Goal: Information Seeking & Learning: Learn about a topic

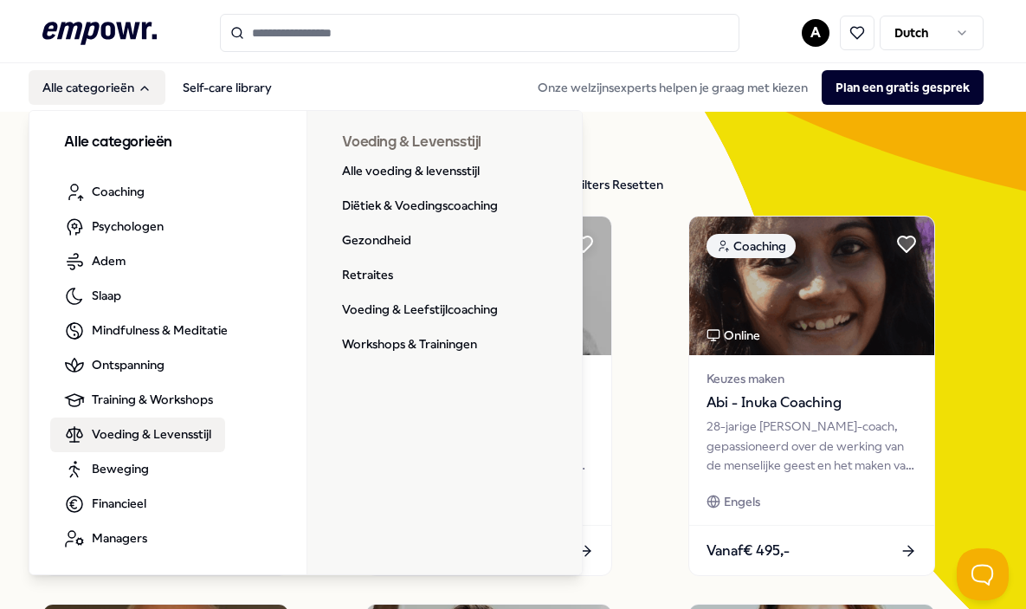
click at [119, 442] on link "Voeding & Levensstijl" at bounding box center [137, 434] width 175 height 35
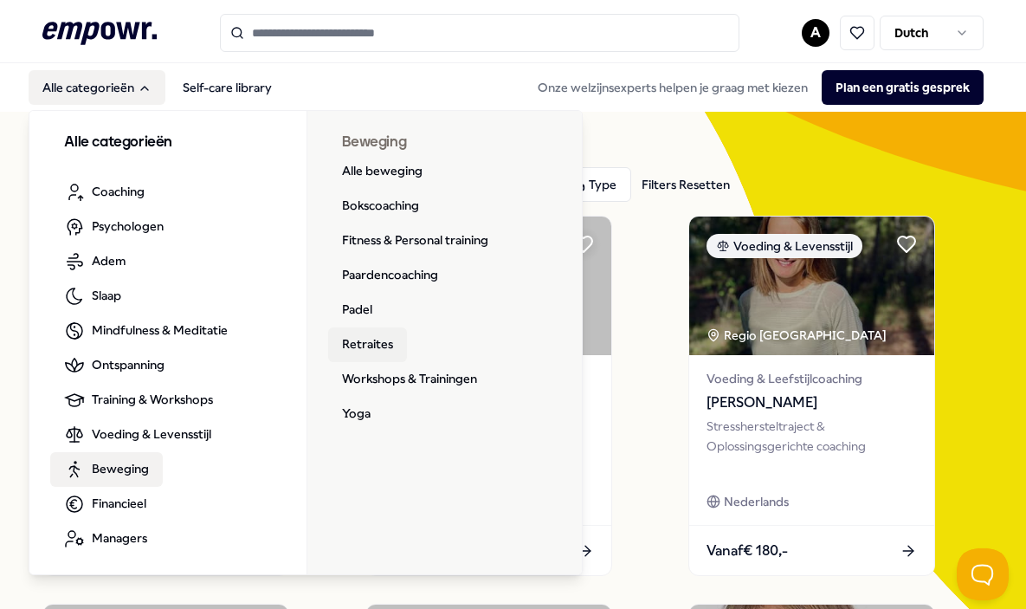
click at [361, 339] on link "Retraites" at bounding box center [367, 344] width 79 height 35
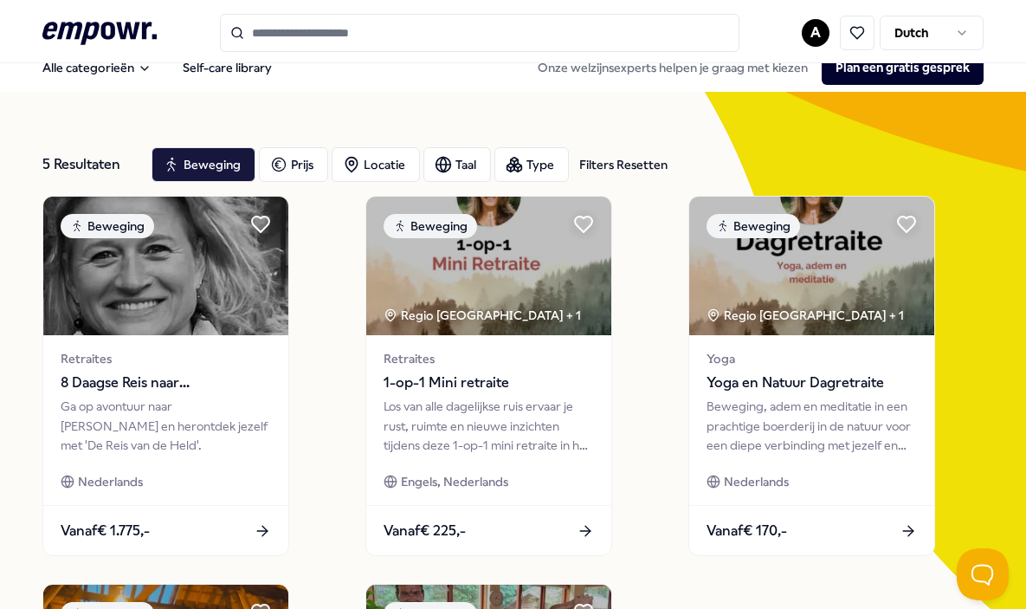
scroll to position [22, 0]
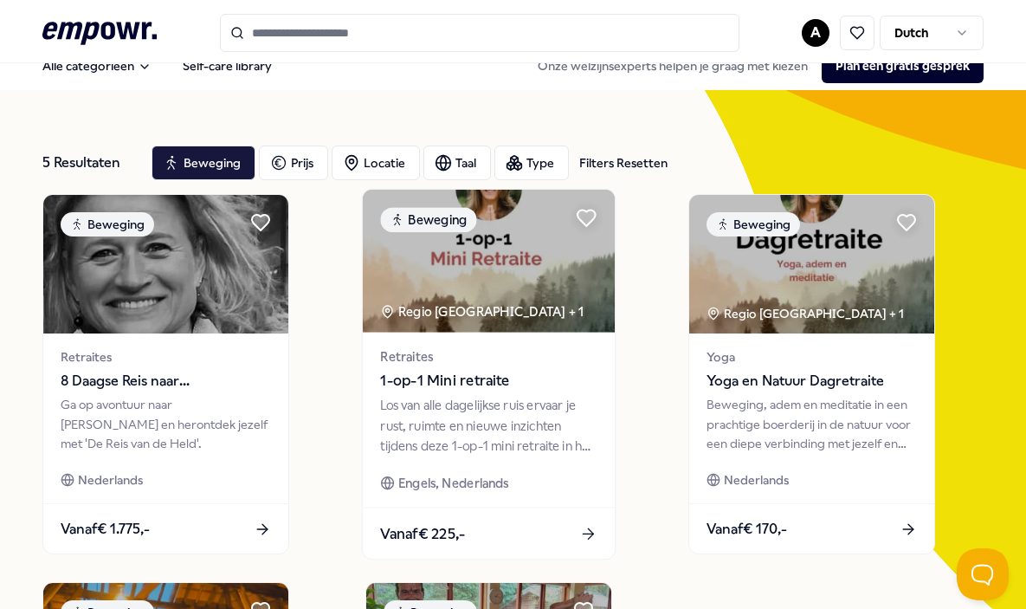
click at [411, 362] on span "Retraites" at bounding box center [488, 356] width 216 height 20
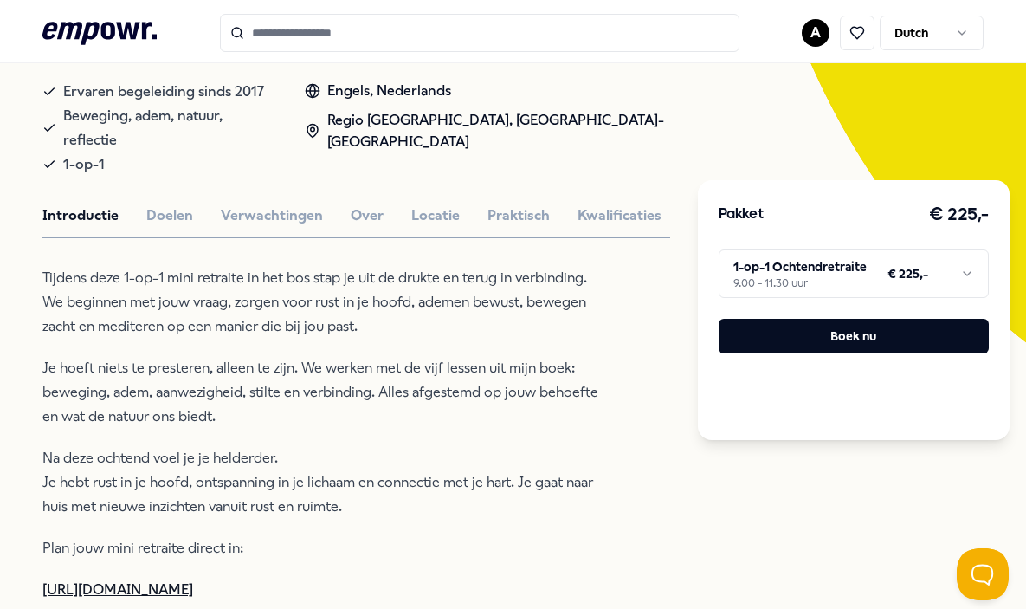
scroll to position [319, 0]
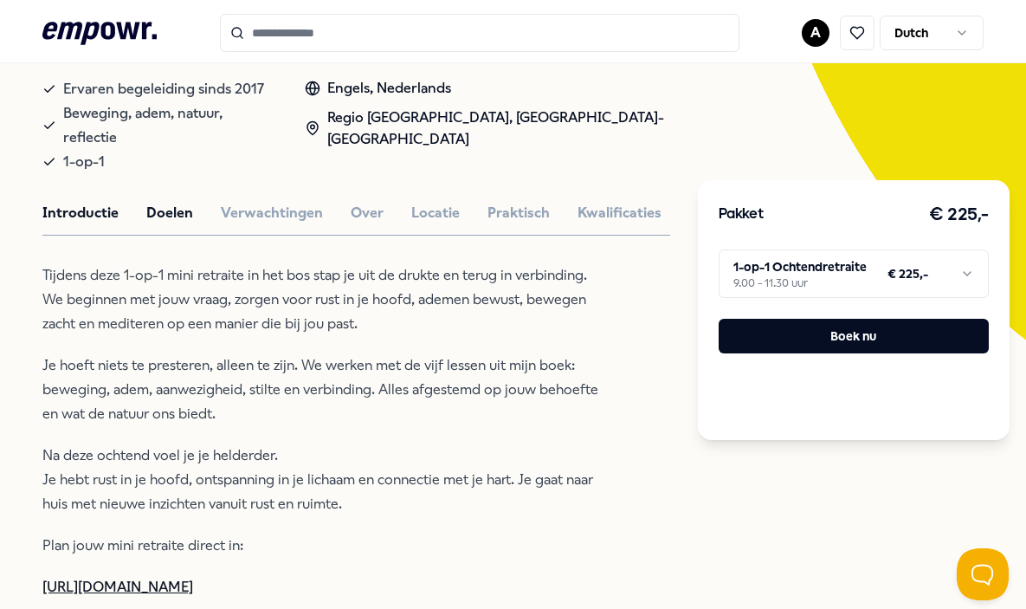
click at [173, 202] on button "Doelen" at bounding box center [169, 213] width 47 height 23
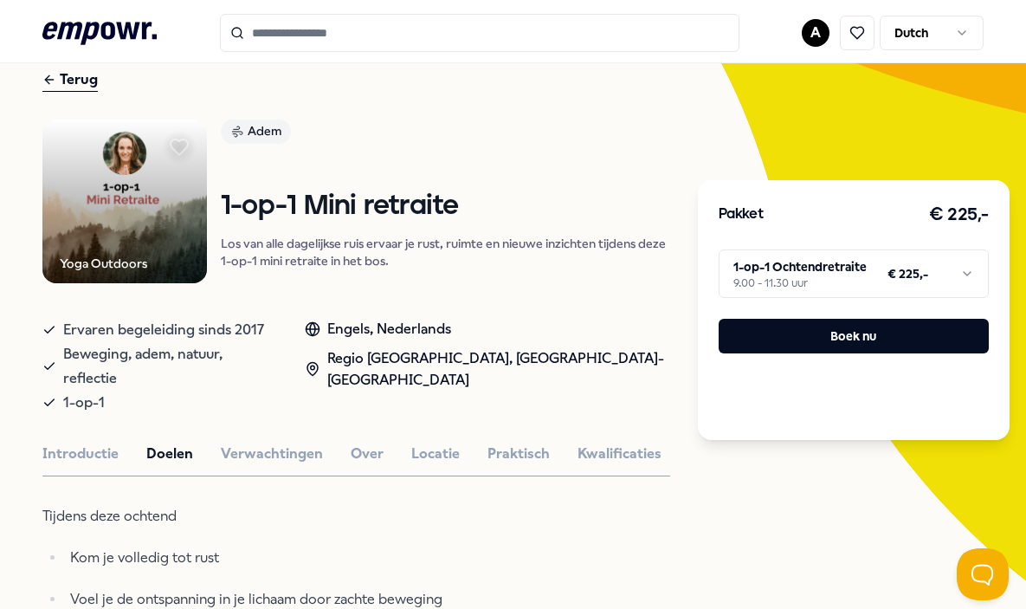
scroll to position [147, 0]
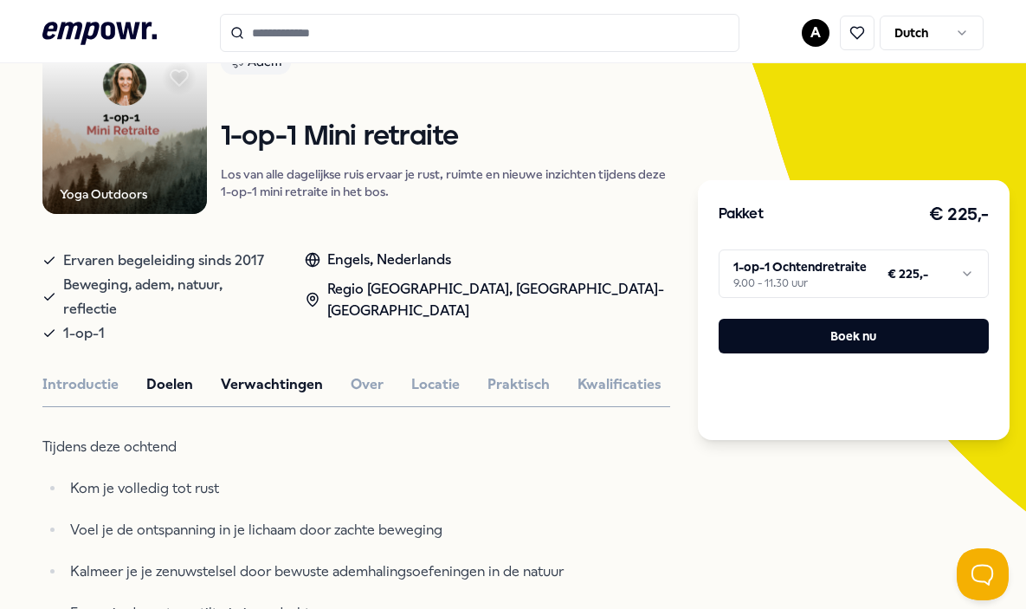
click at [299, 373] on button "Verwachtingen" at bounding box center [272, 384] width 102 height 23
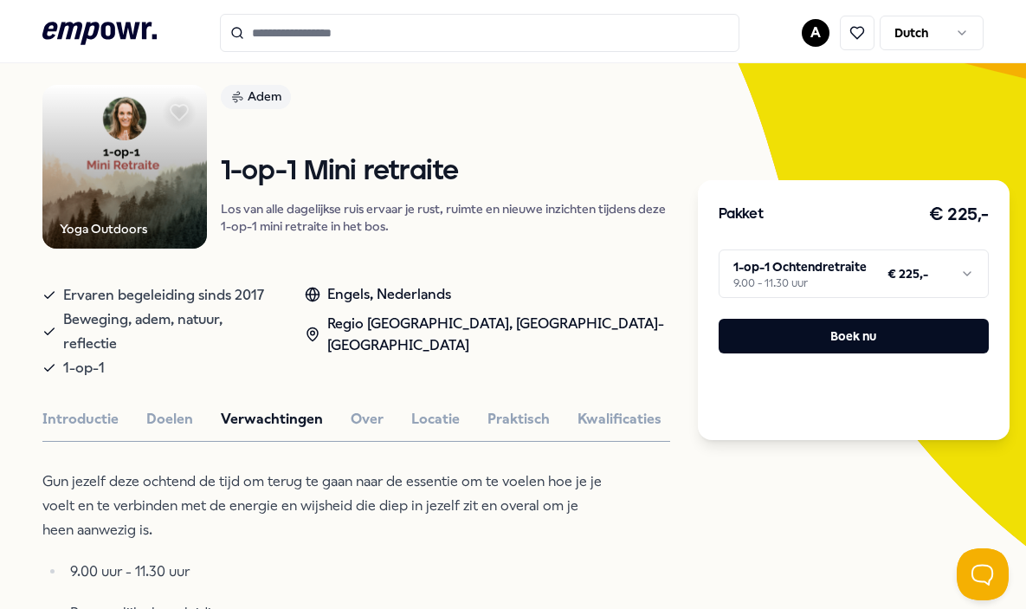
scroll to position [113, 0]
click at [370, 407] on button "Over" at bounding box center [367, 418] width 33 height 23
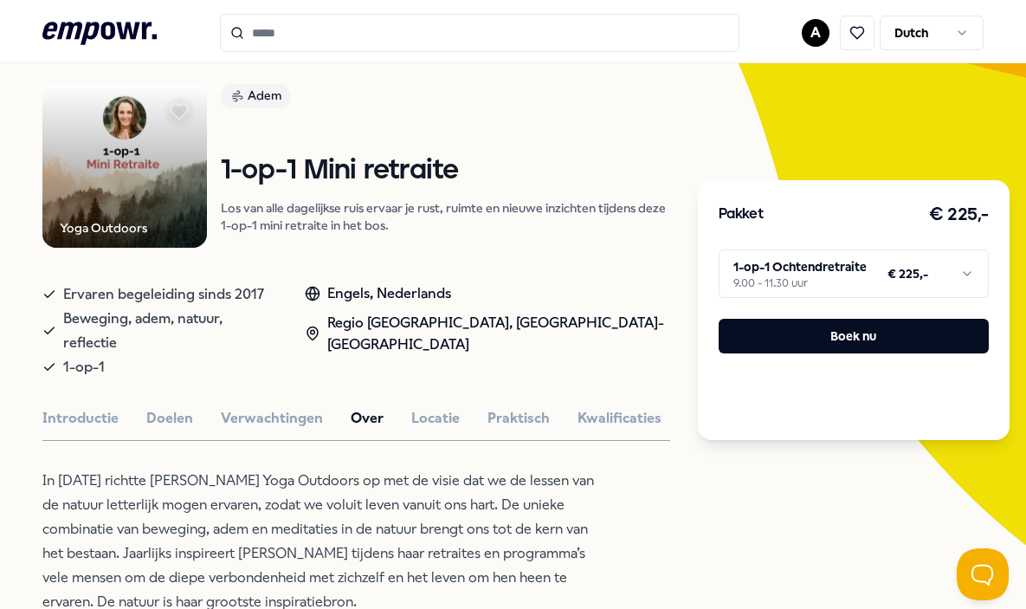
click at [425, 407] on button "Locatie" at bounding box center [435, 418] width 48 height 23
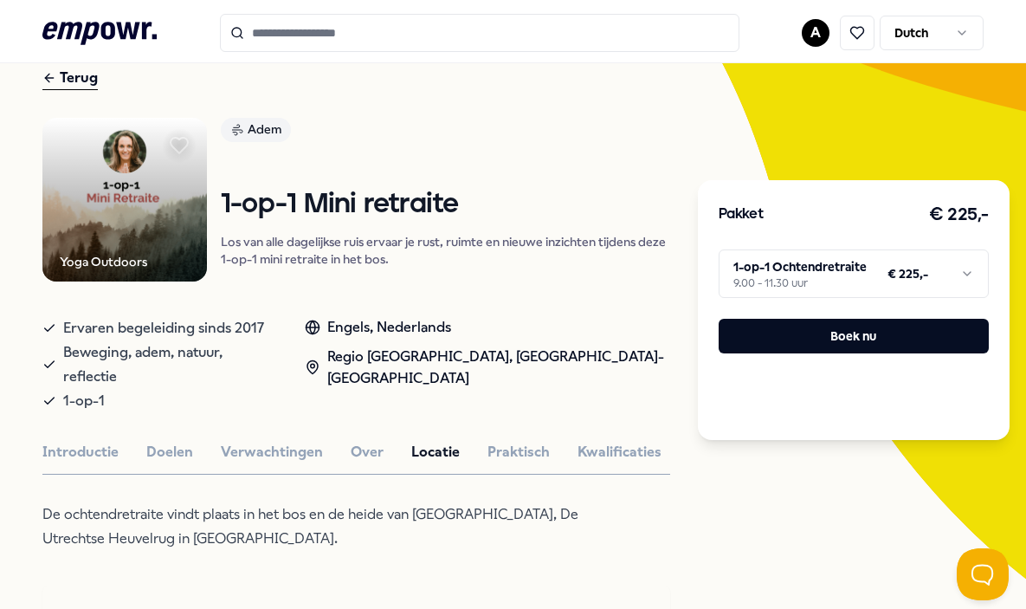
scroll to position [81, 0]
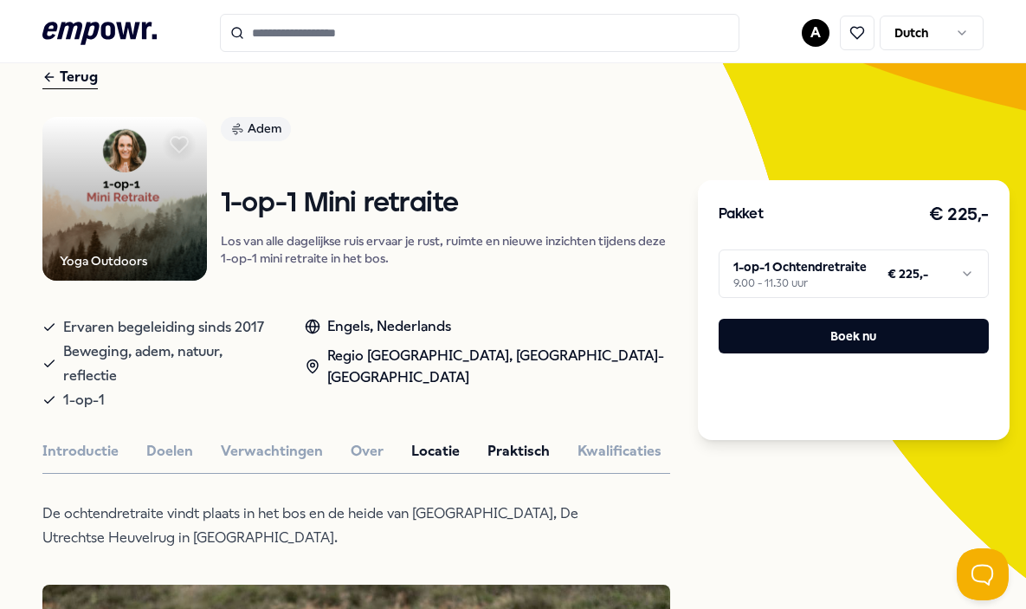
click at [502, 440] on button "Praktisch" at bounding box center [518, 451] width 62 height 23
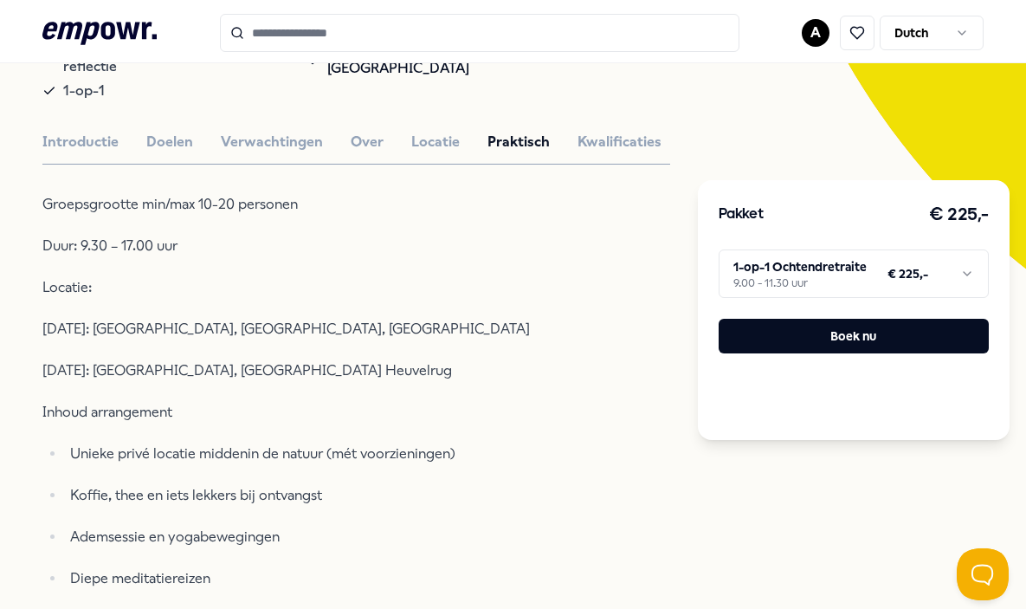
scroll to position [394, 0]
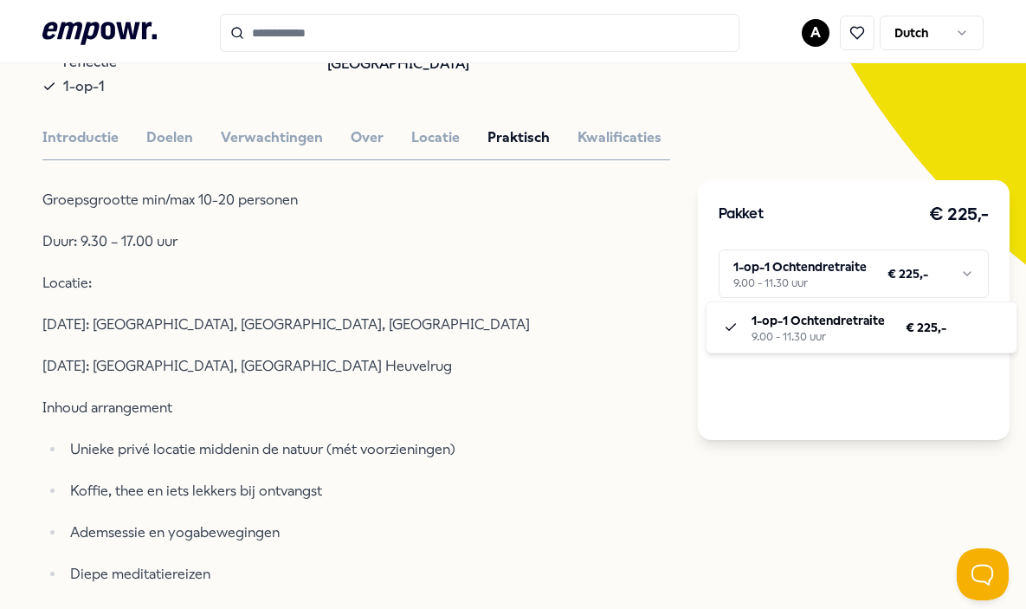
click at [836, 262] on html ".empowr-logo_svg__cls-1{fill:#03032f} A Dutch Alle categorieën Self-care librar…" at bounding box center [513, 304] width 1026 height 609
click at [786, 240] on html ".empowr-logo_svg__cls-1{fill:#03032f} A Dutch Alle categorieën Self-care librar…" at bounding box center [513, 304] width 1026 height 609
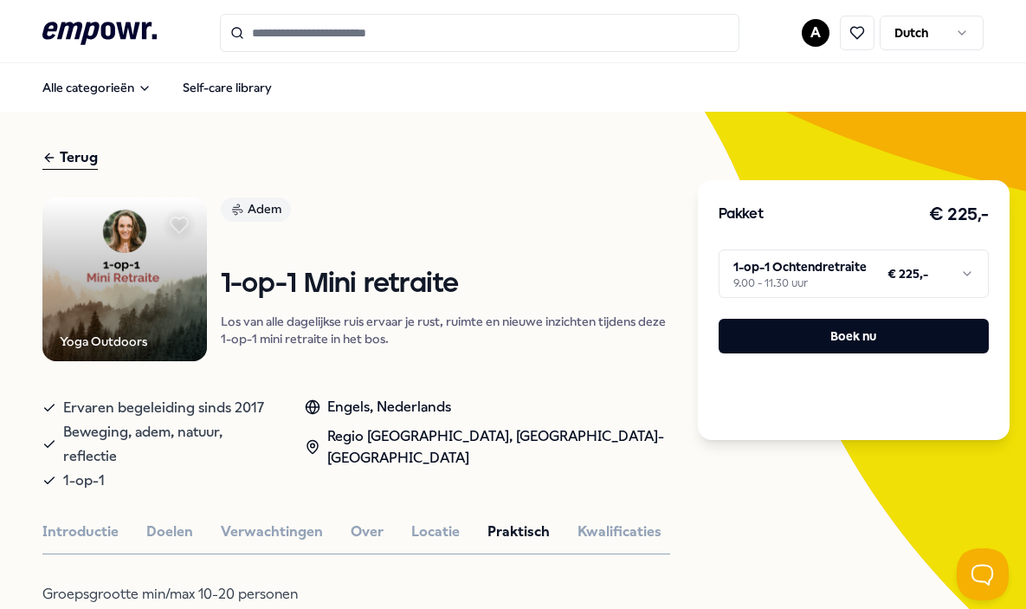
scroll to position [0, 0]
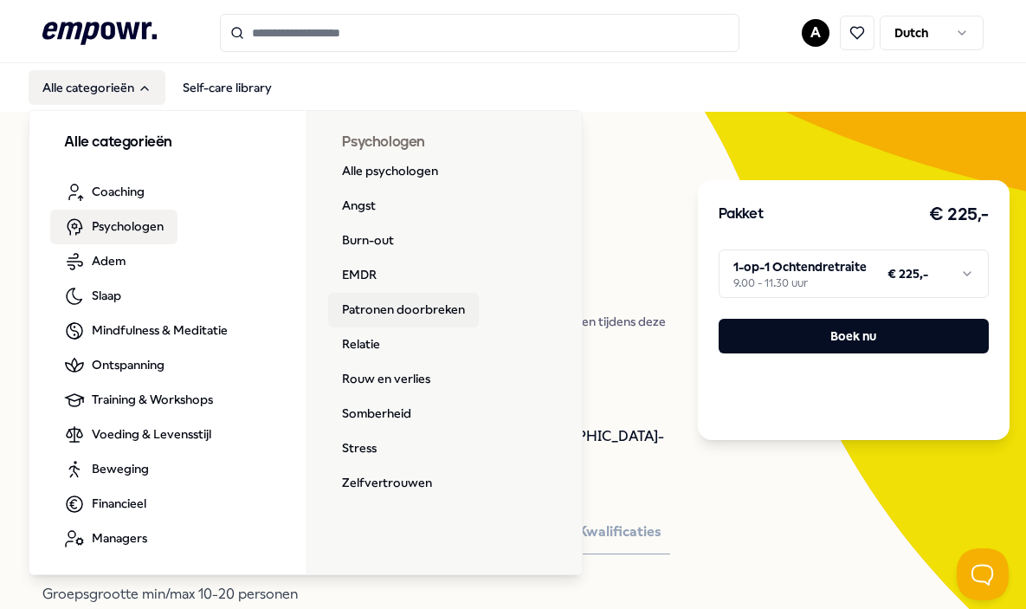
click at [389, 310] on link "Patronen doorbreken" at bounding box center [403, 310] width 151 height 35
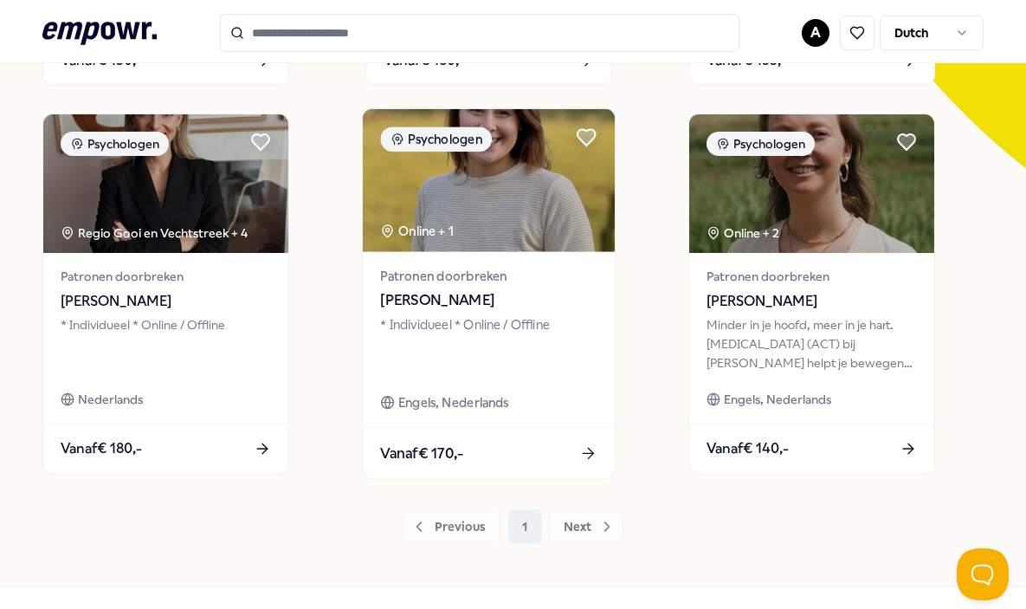
scroll to position [499, 0]
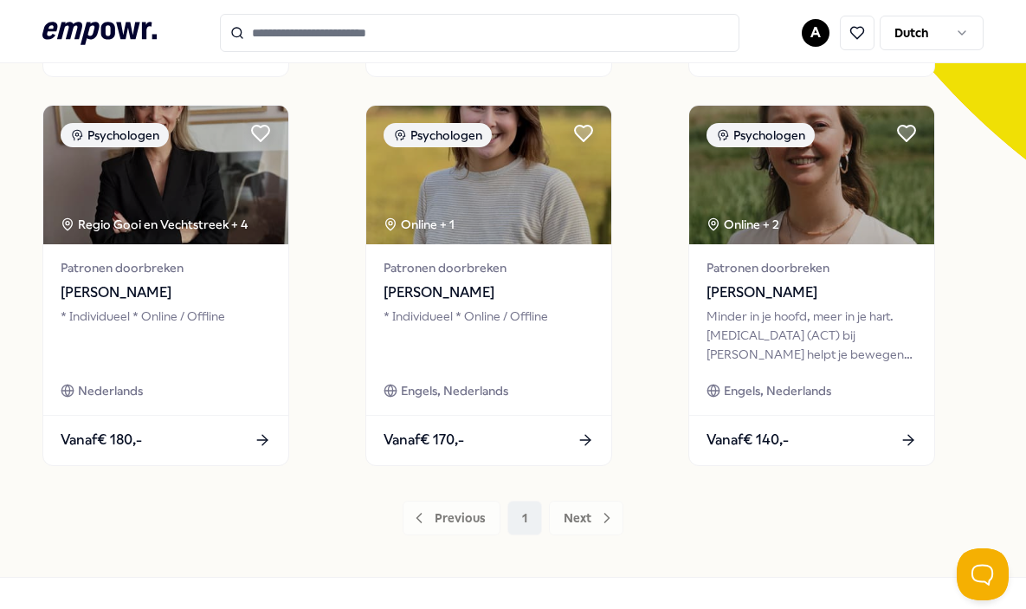
click at [581, 522] on div "Previous 1 Next" at bounding box center [512, 517] width 940 height 35
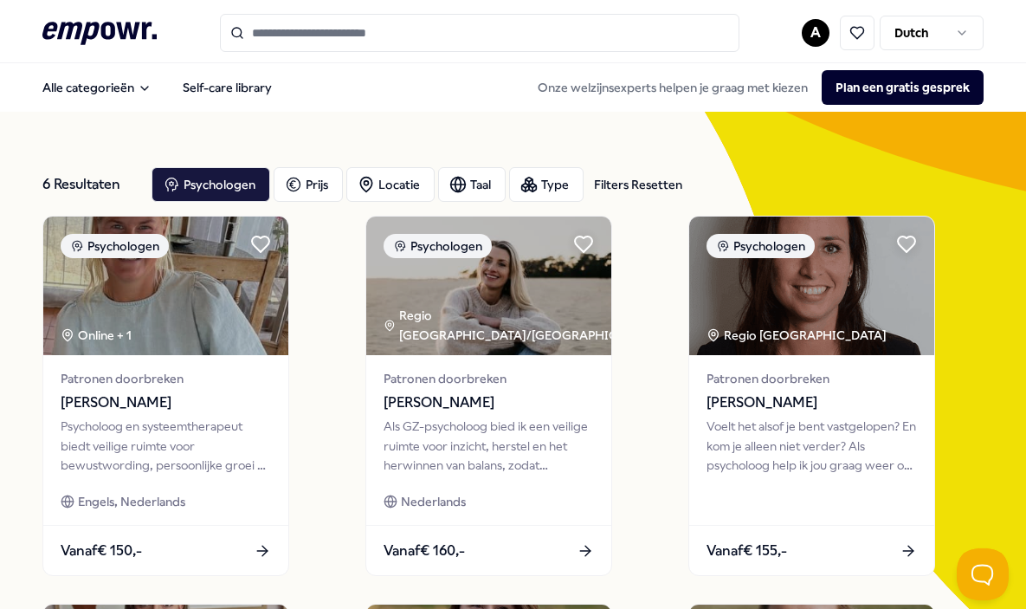
scroll to position [0, 0]
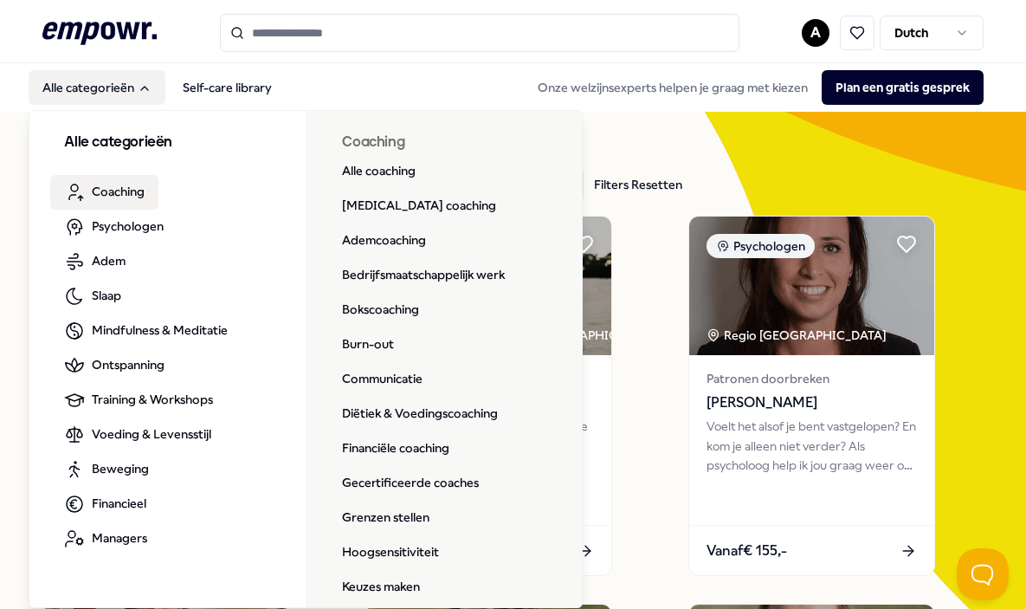
click at [97, 190] on span "Coaching" at bounding box center [118, 191] width 53 height 19
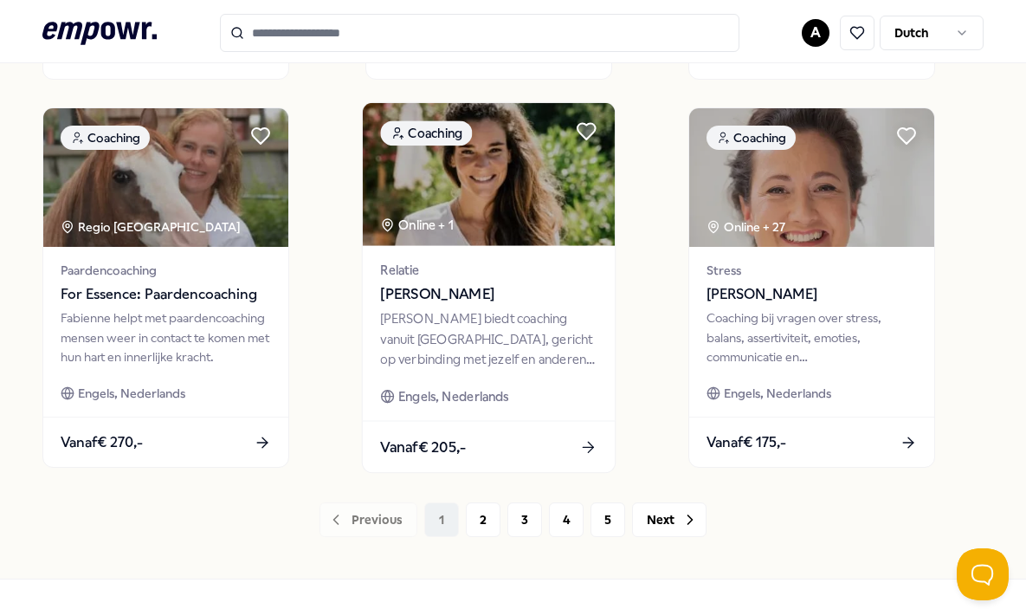
scroll to position [1275, 0]
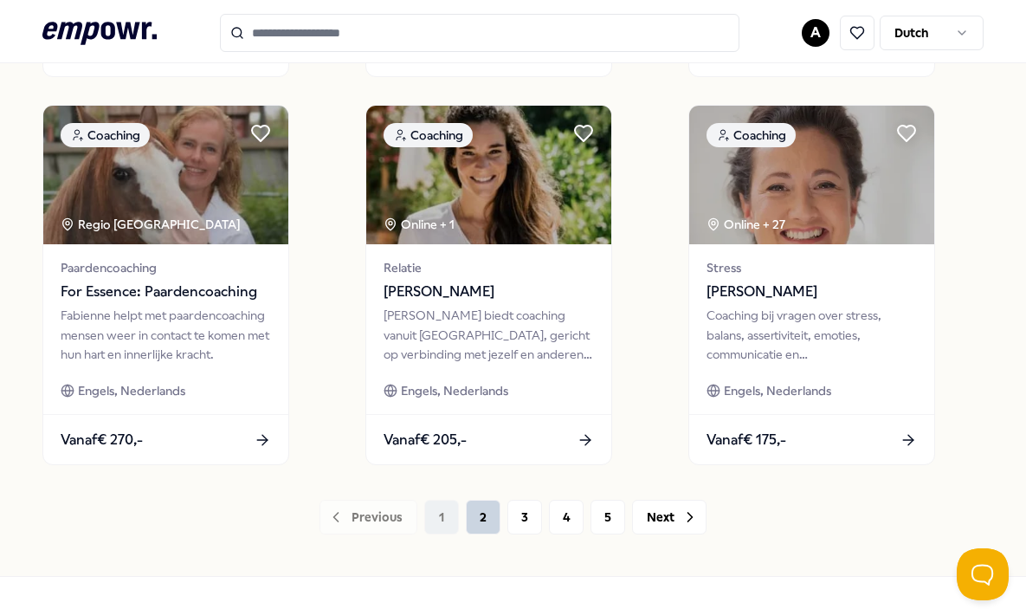
click at [472, 525] on button "2" at bounding box center [483, 517] width 35 height 35
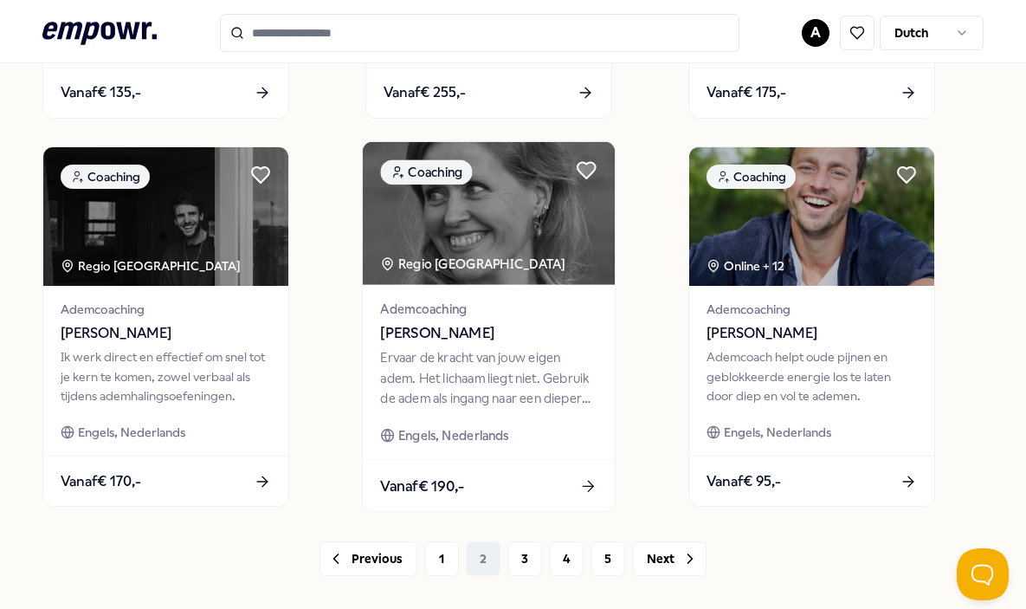
scroll to position [1232, 0]
